Goal: Information Seeking & Learning: Learn about a topic

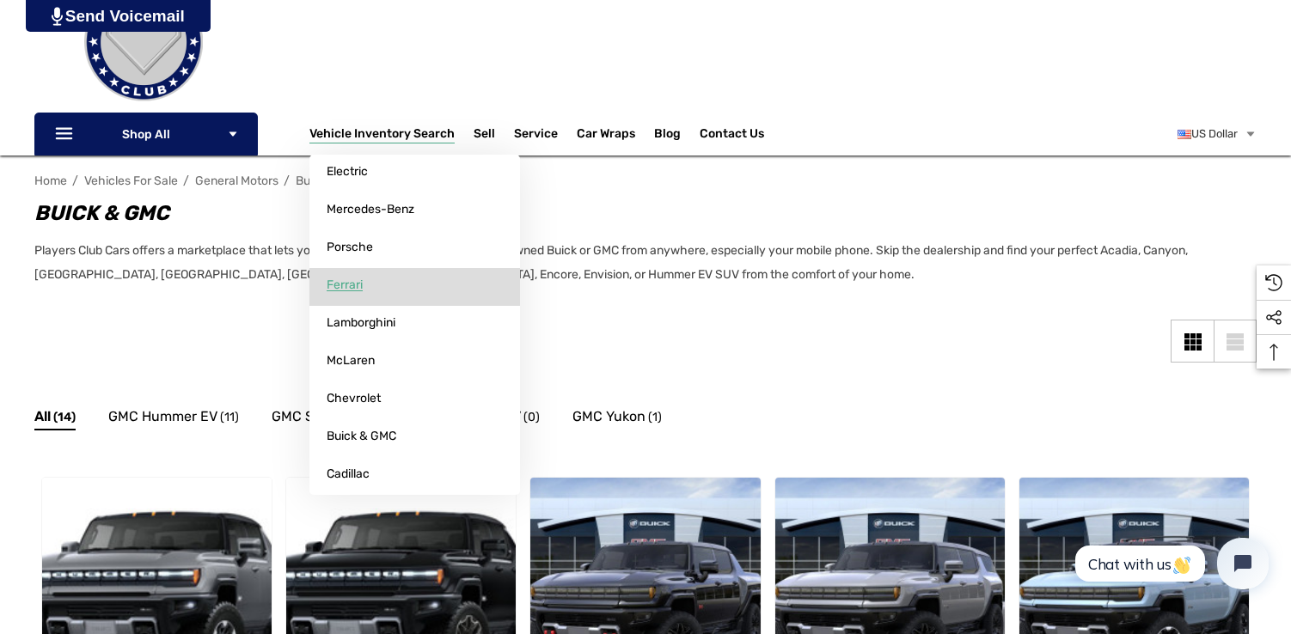
scroll to position [119, 0]
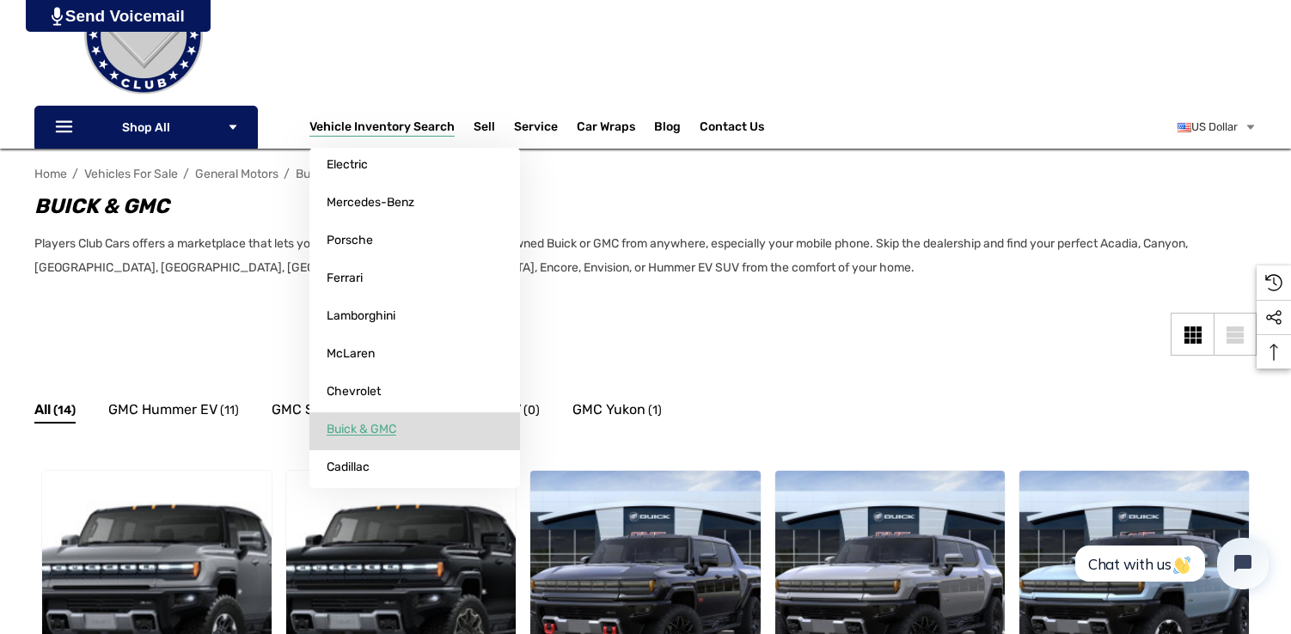
click at [352, 426] on span "Buick & GMC" at bounding box center [362, 429] width 70 height 15
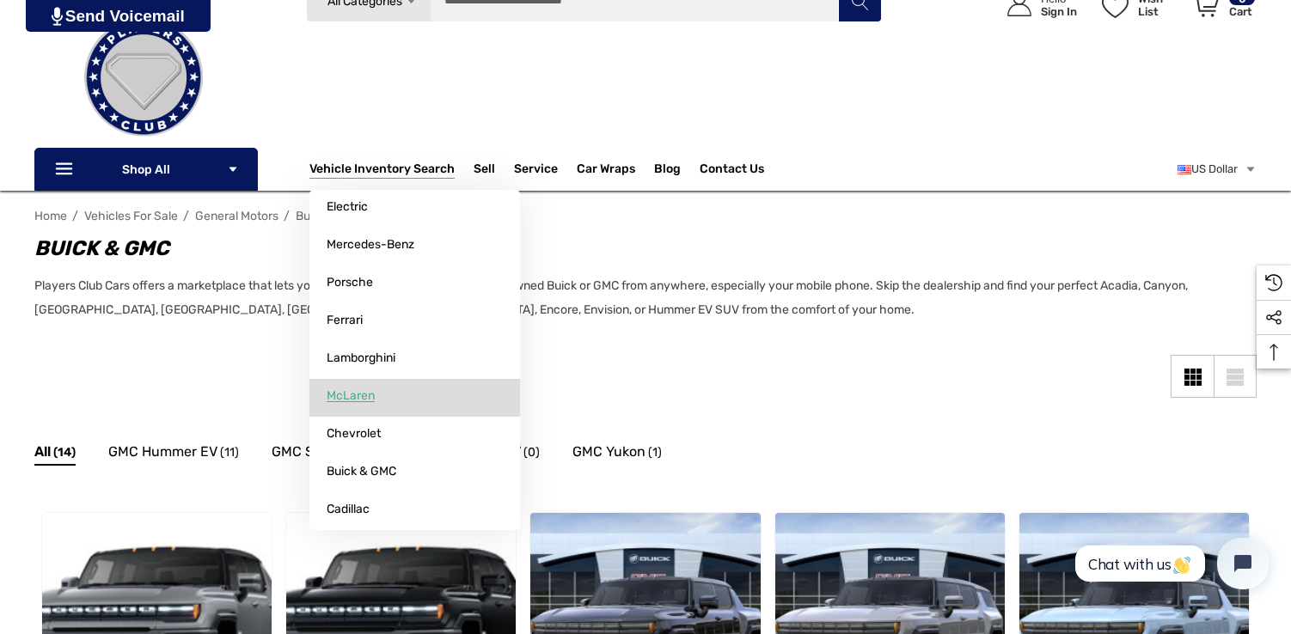
scroll to position [118, 0]
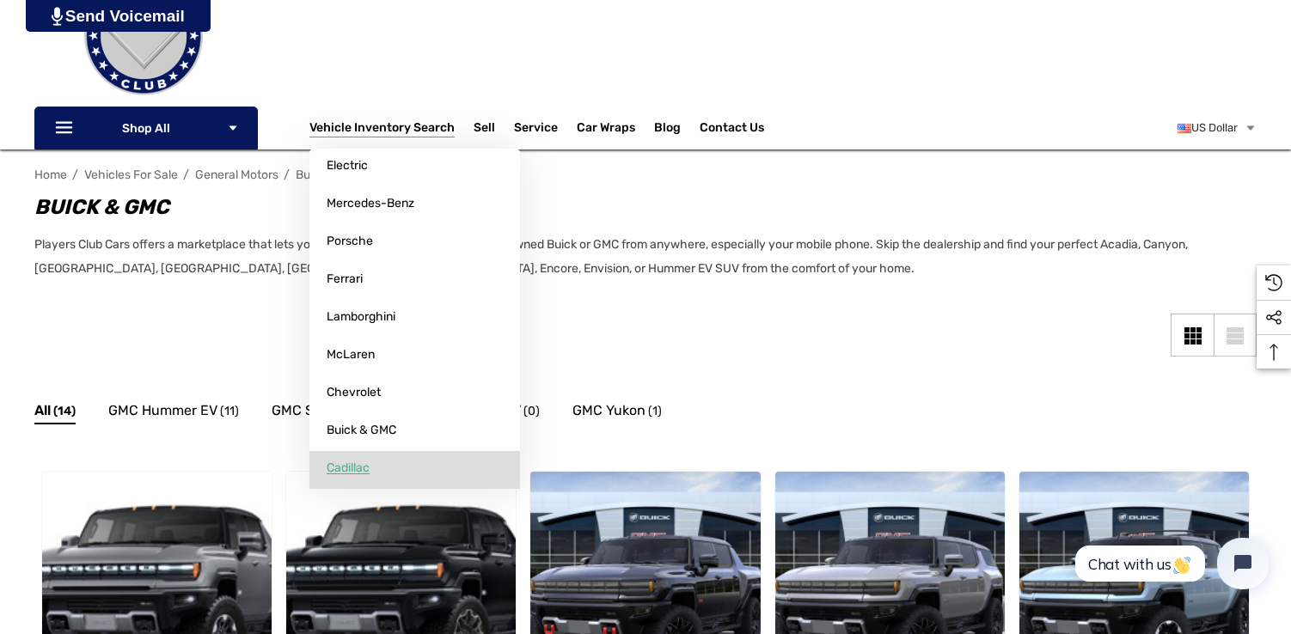
click at [360, 469] on span "Cadillac" at bounding box center [348, 468] width 43 height 15
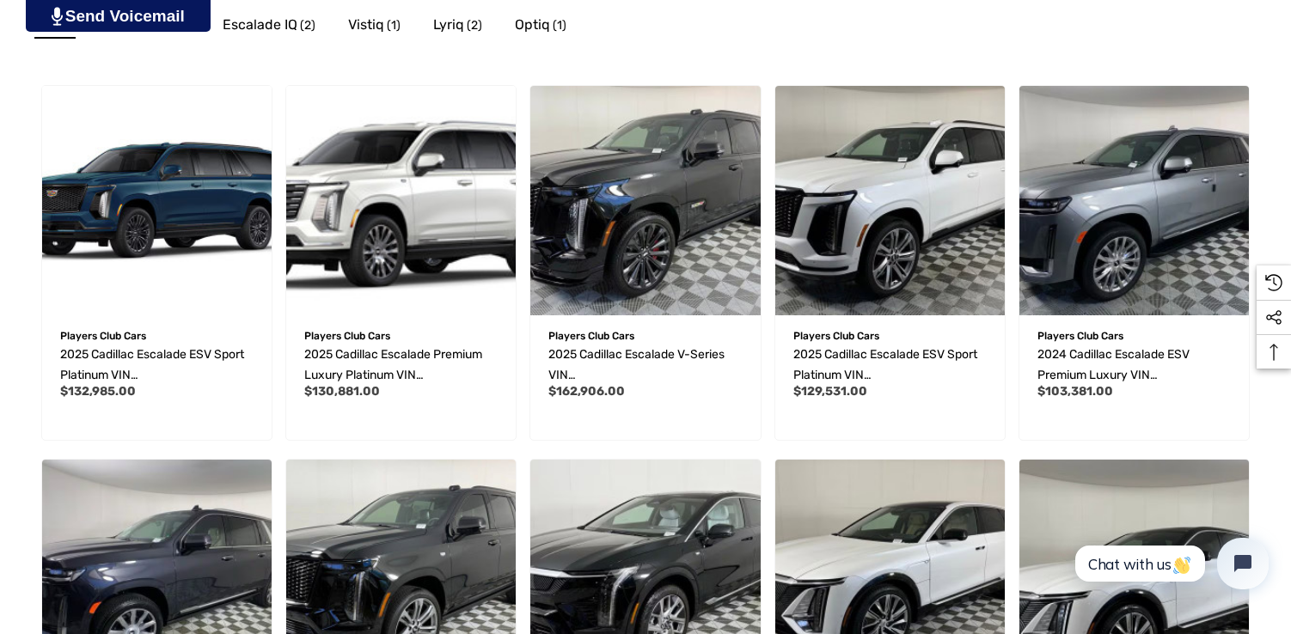
scroll to position [511, 0]
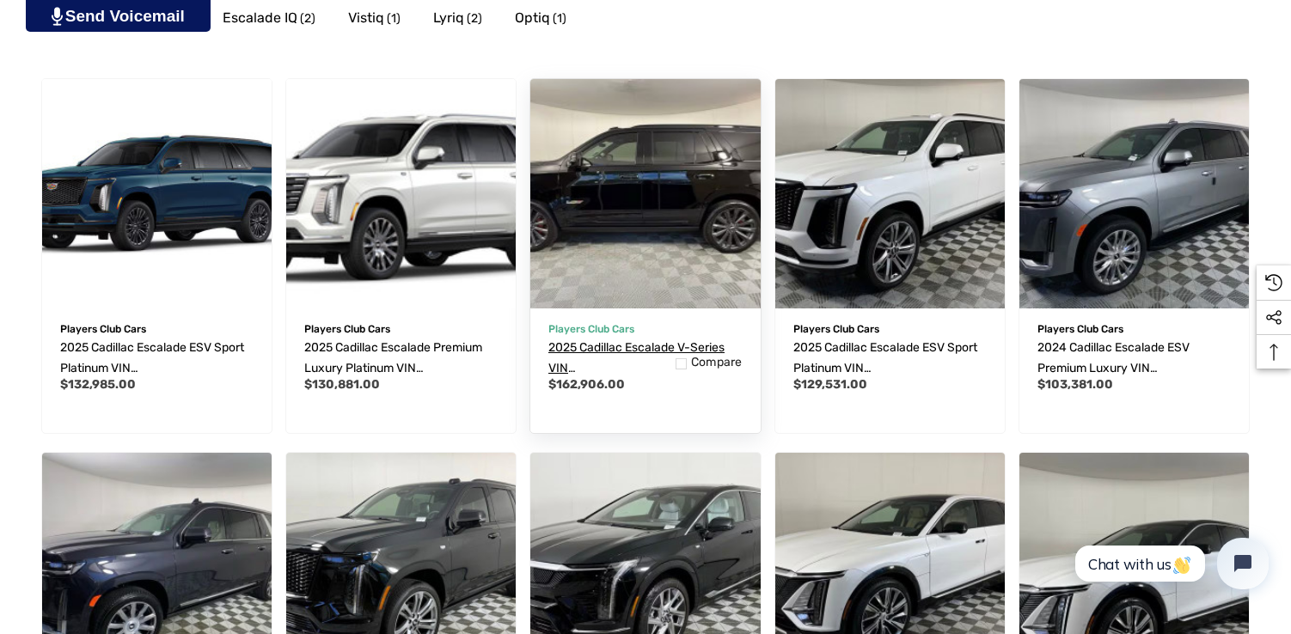
click at [631, 359] on link "2025 Cadillac Escalade V-Series VIN 1GYS9HR96SR207273" at bounding box center [645, 358] width 193 height 41
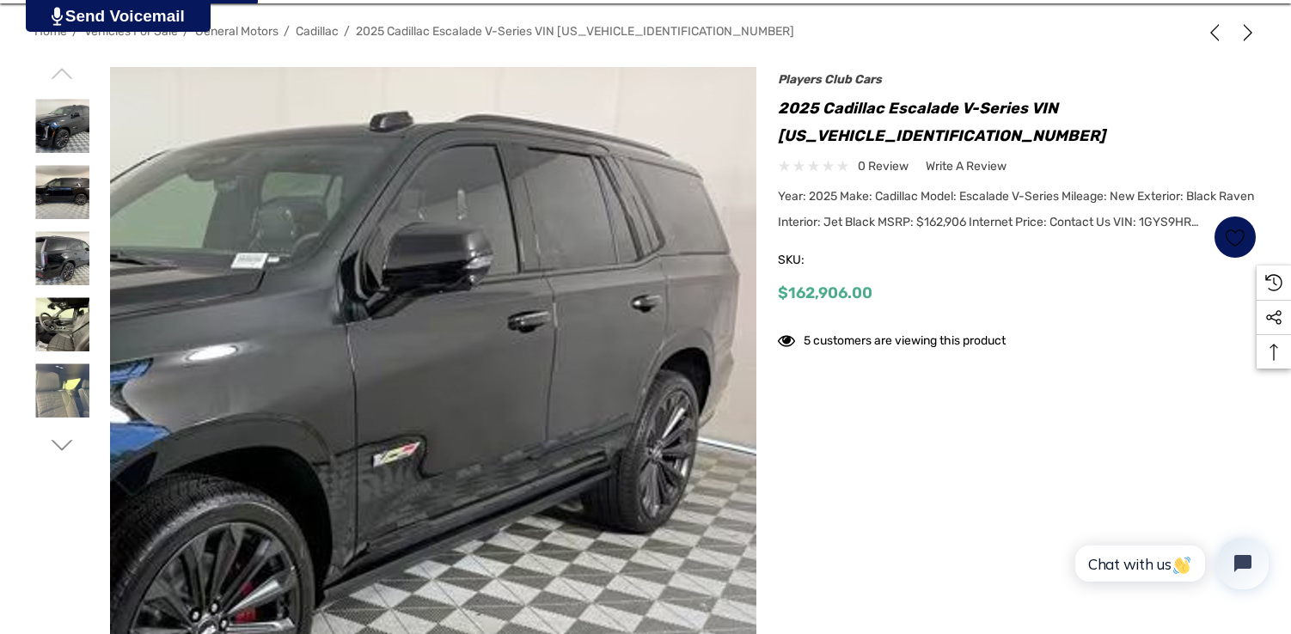
scroll to position [262, 0]
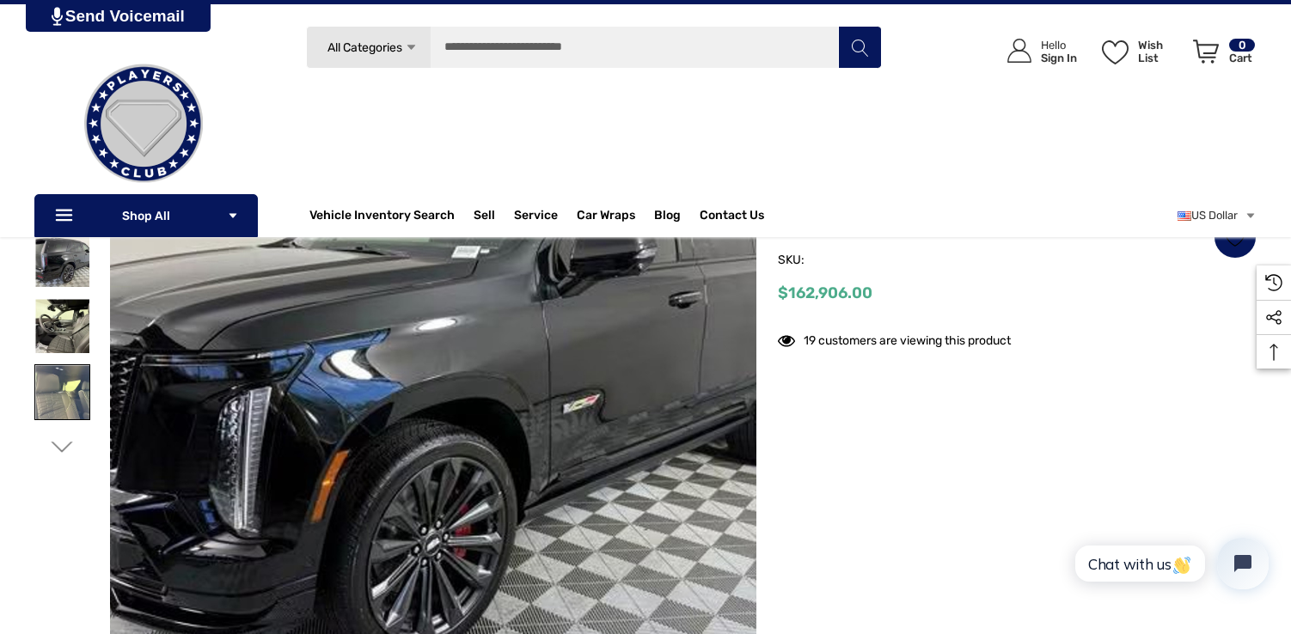
click at [61, 383] on img at bounding box center [62, 392] width 54 height 54
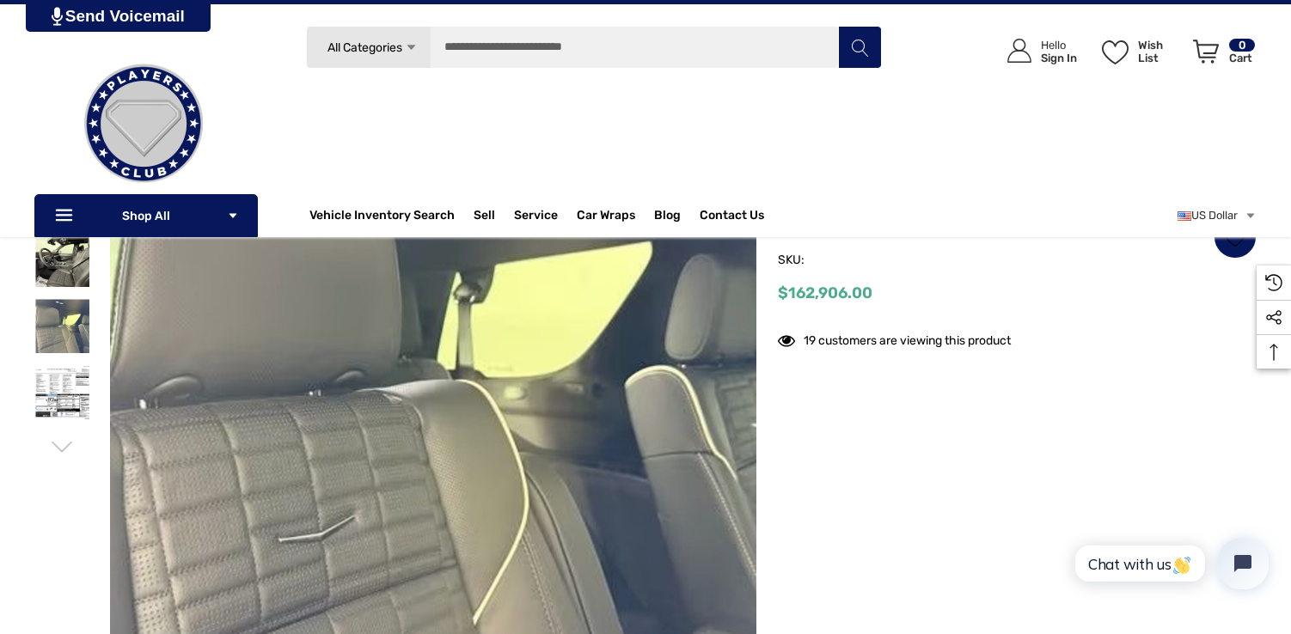
click at [869, 445] on div at bounding box center [645, 392] width 1223 height 647
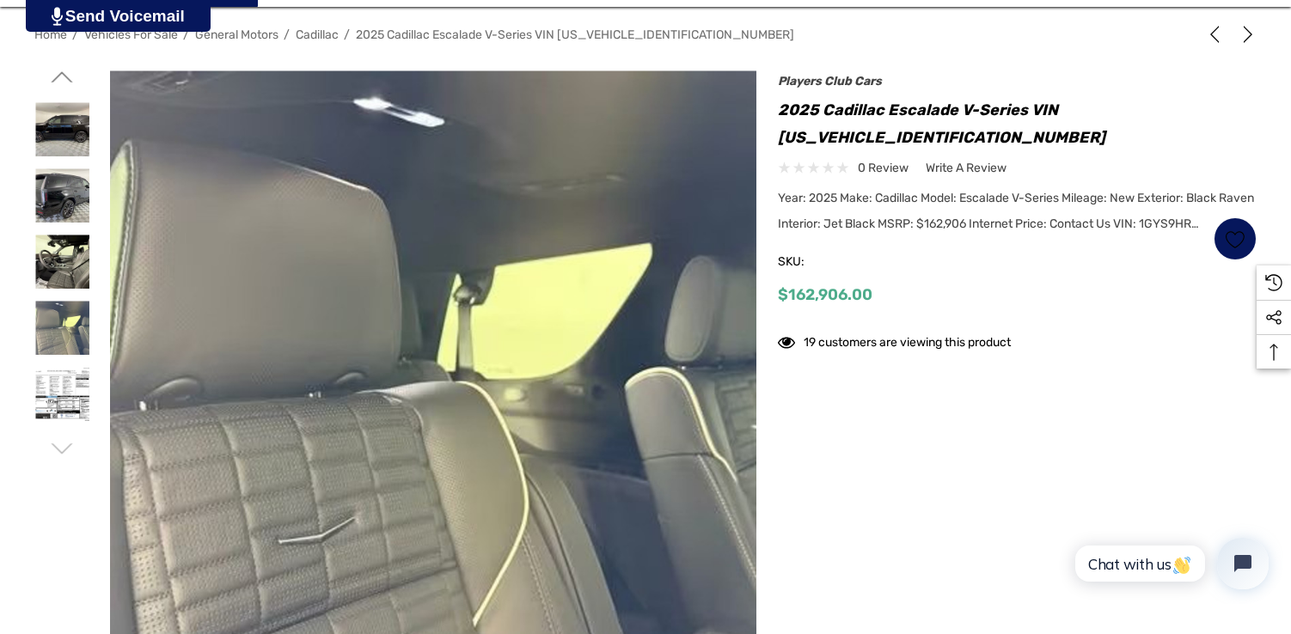
scroll to position [266, 0]
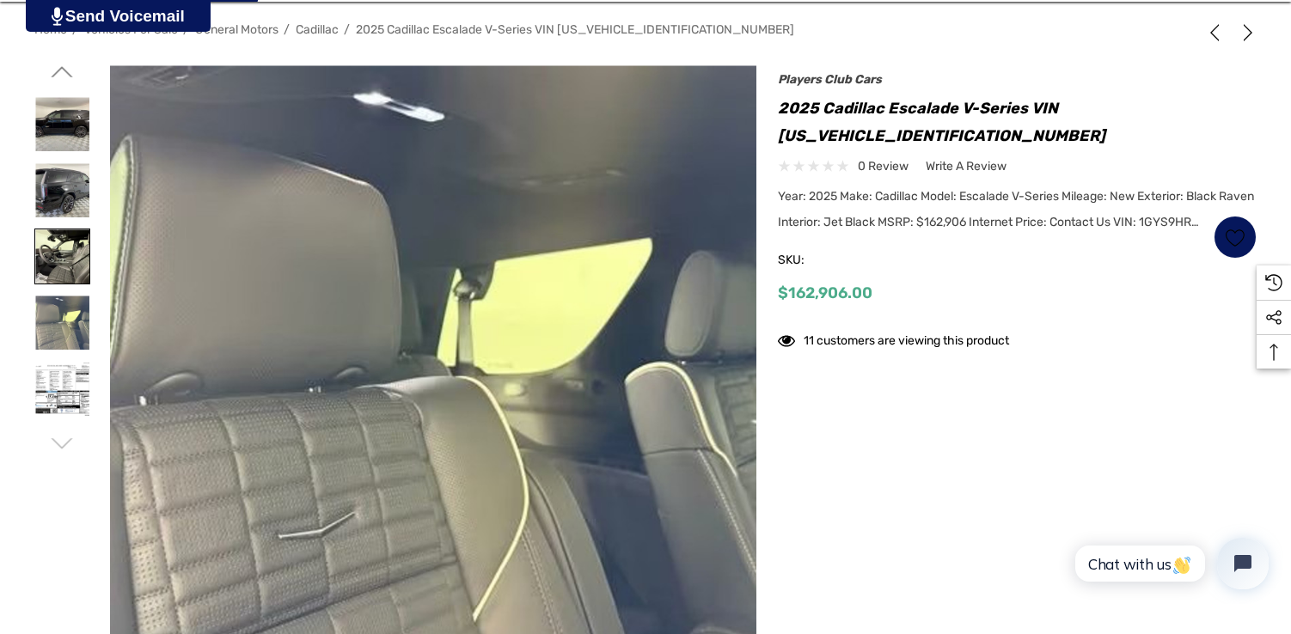
click at [56, 233] on img at bounding box center [62, 257] width 54 height 54
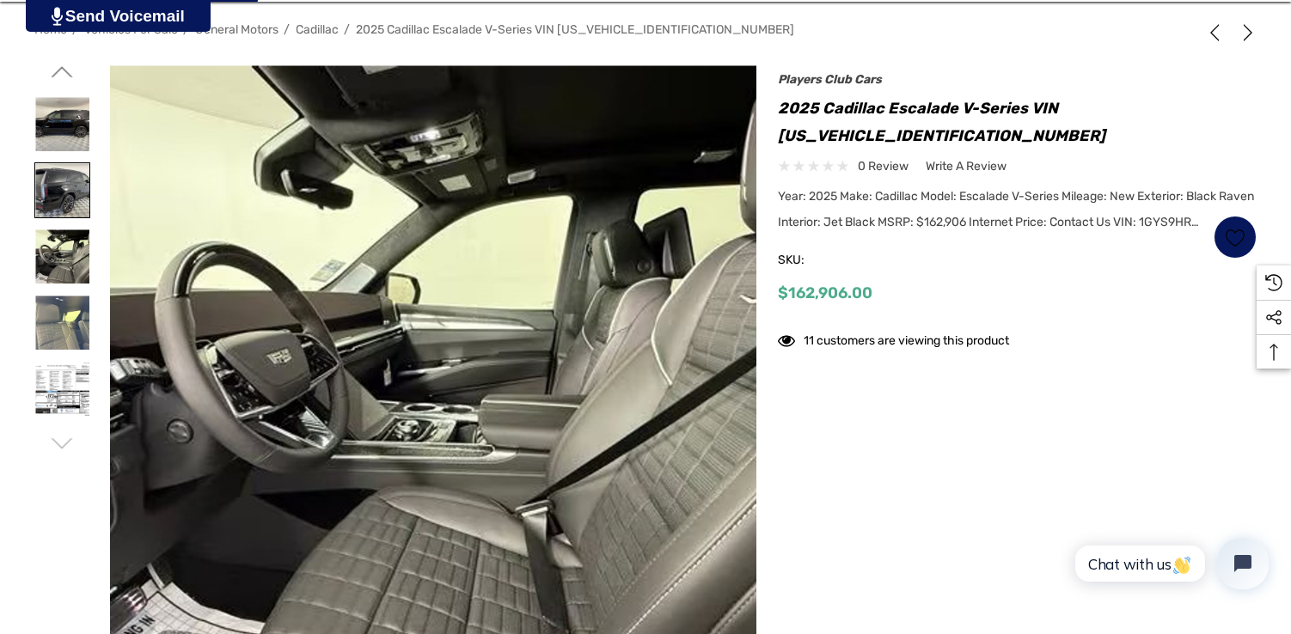
click at [56, 196] on img at bounding box center [62, 190] width 54 height 54
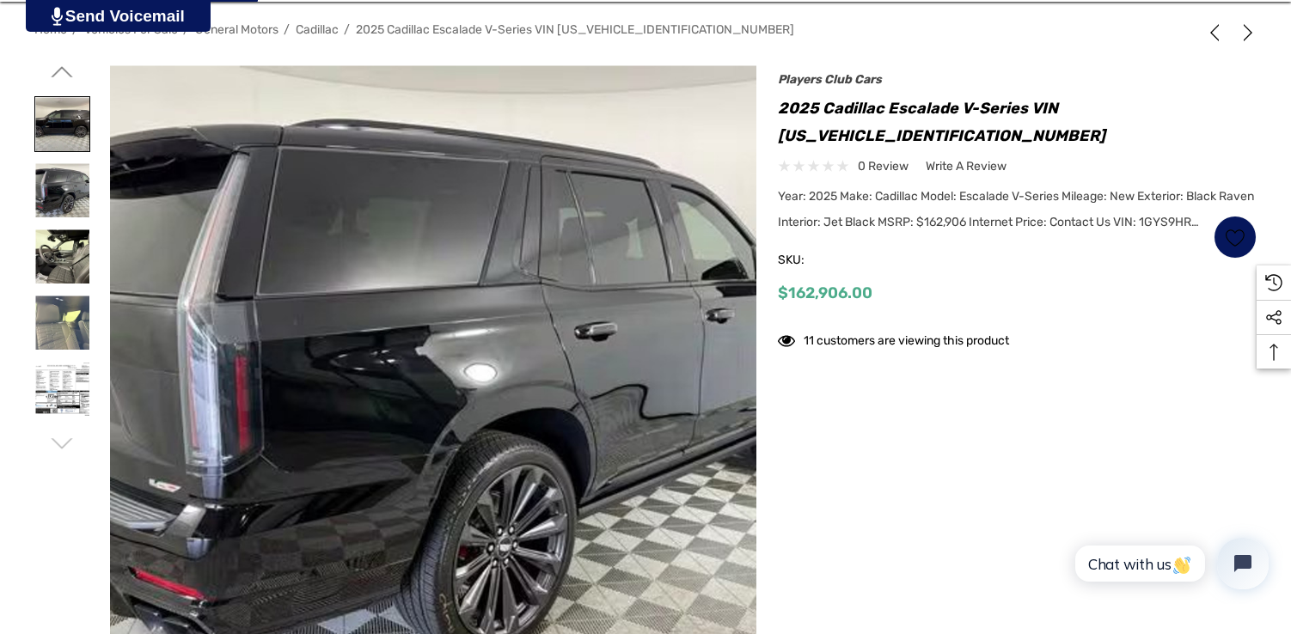
click at [56, 128] on img at bounding box center [62, 124] width 54 height 54
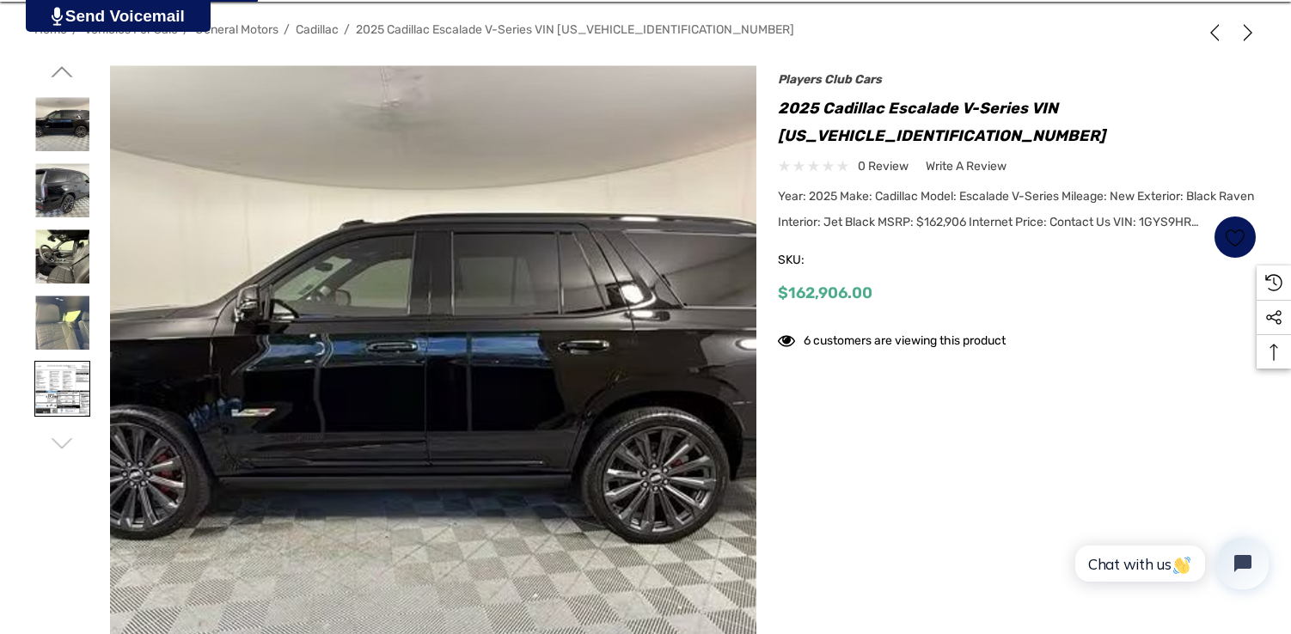
click at [68, 375] on img at bounding box center [62, 389] width 54 height 54
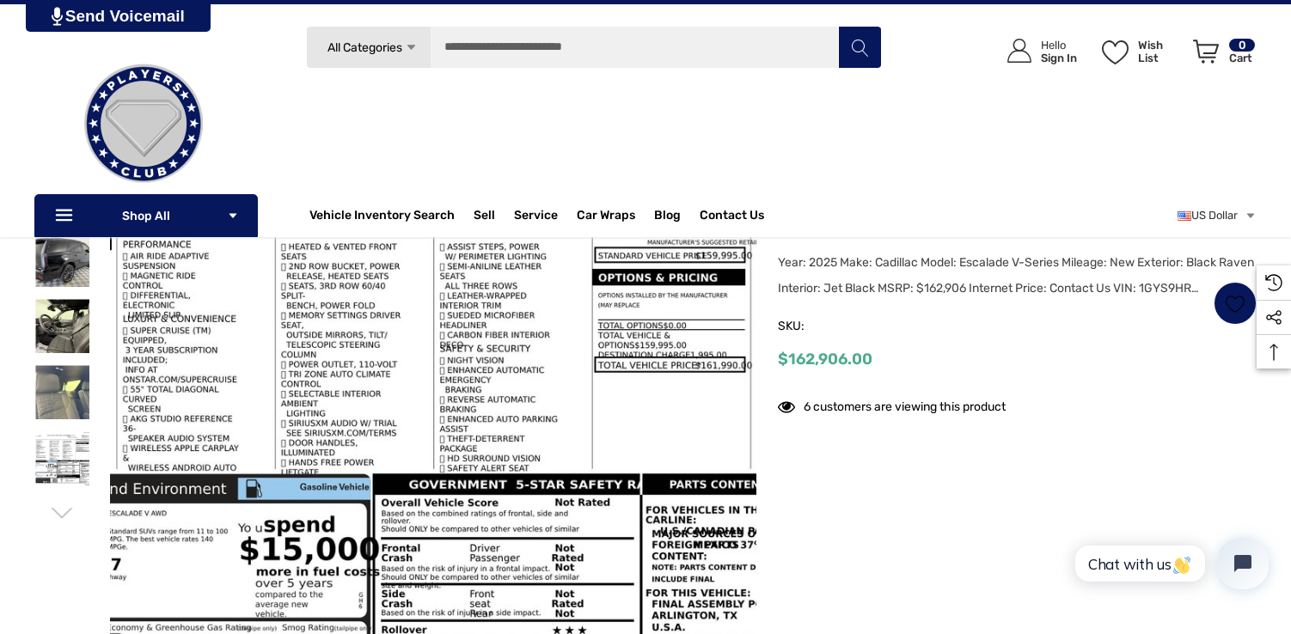
scroll to position [0, 0]
